Goal: Information Seeking & Learning: Understand process/instructions

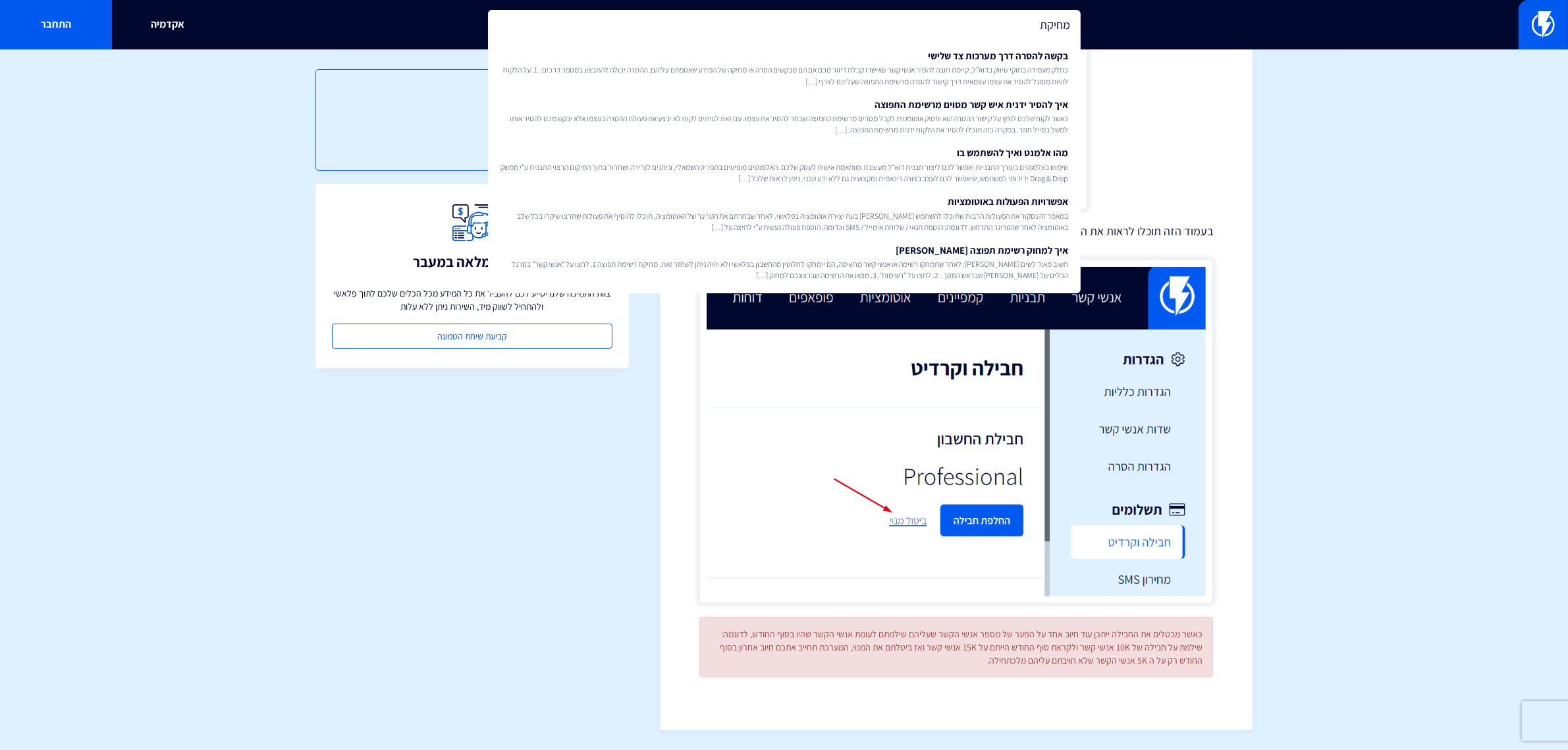
type input "מחיקת"
click at [359, 640] on div "תוכן ביטול המנוי תמיכה מלאה במעבר צוות התמיכה שלנו יסייע לכם להעביר את כל המידע…" at bounding box center [473, 393] width 314 height 689
